Goal: Find specific page/section

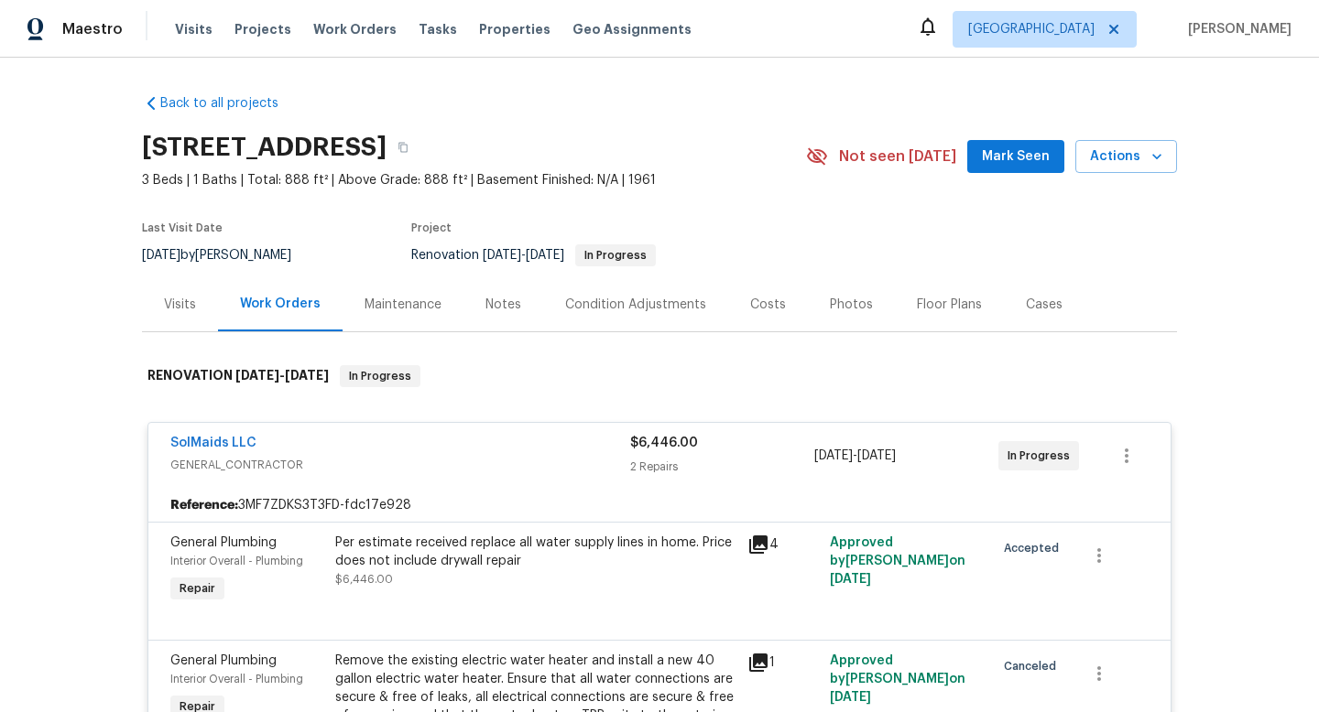
scroll to position [60, 0]
